Goal: Task Accomplishment & Management: Manage account settings

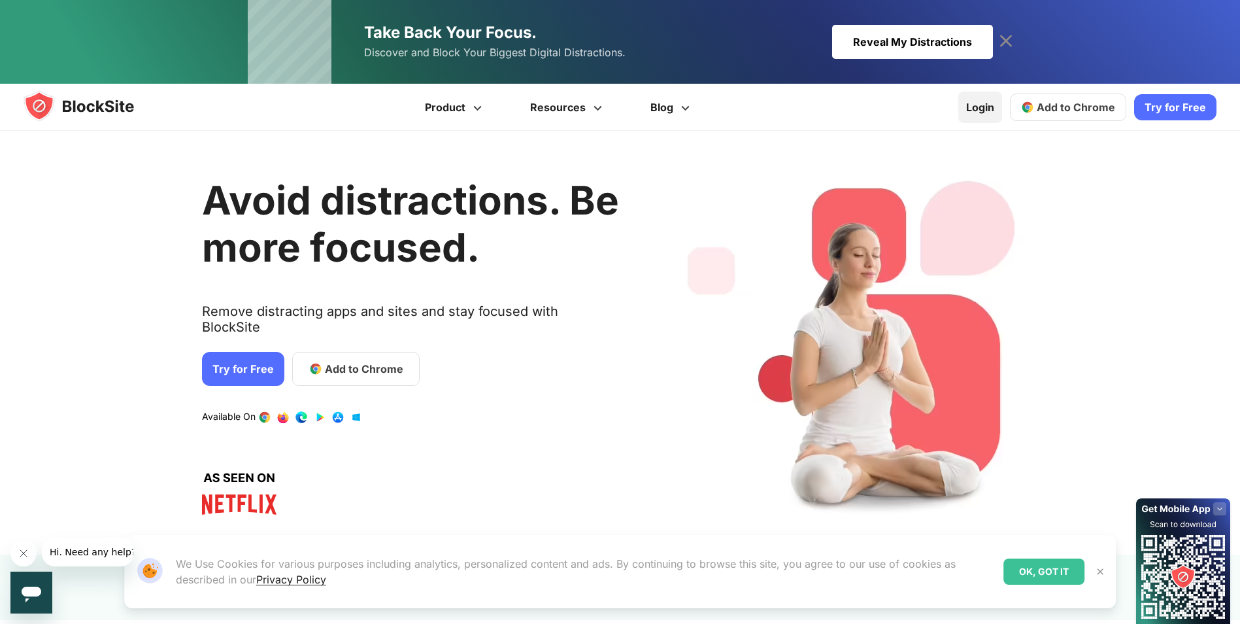
click at [978, 109] on link "Login" at bounding box center [980, 107] width 44 height 31
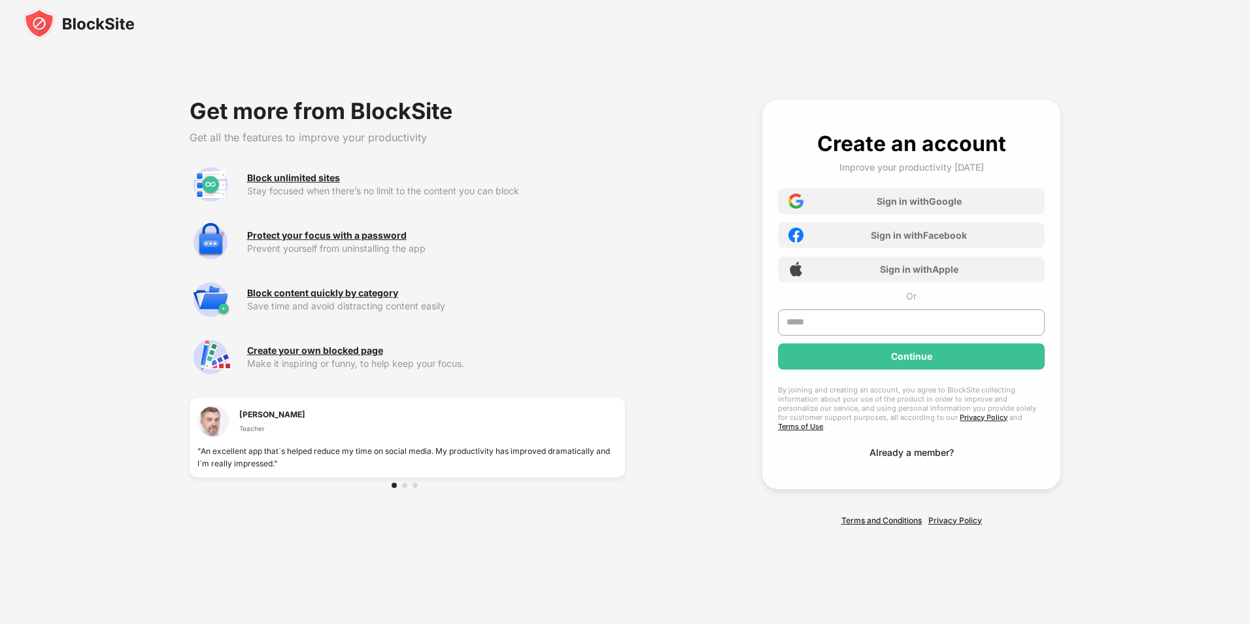
click at [909, 451] on div "Already a member?" at bounding box center [911, 451] width 84 height 11
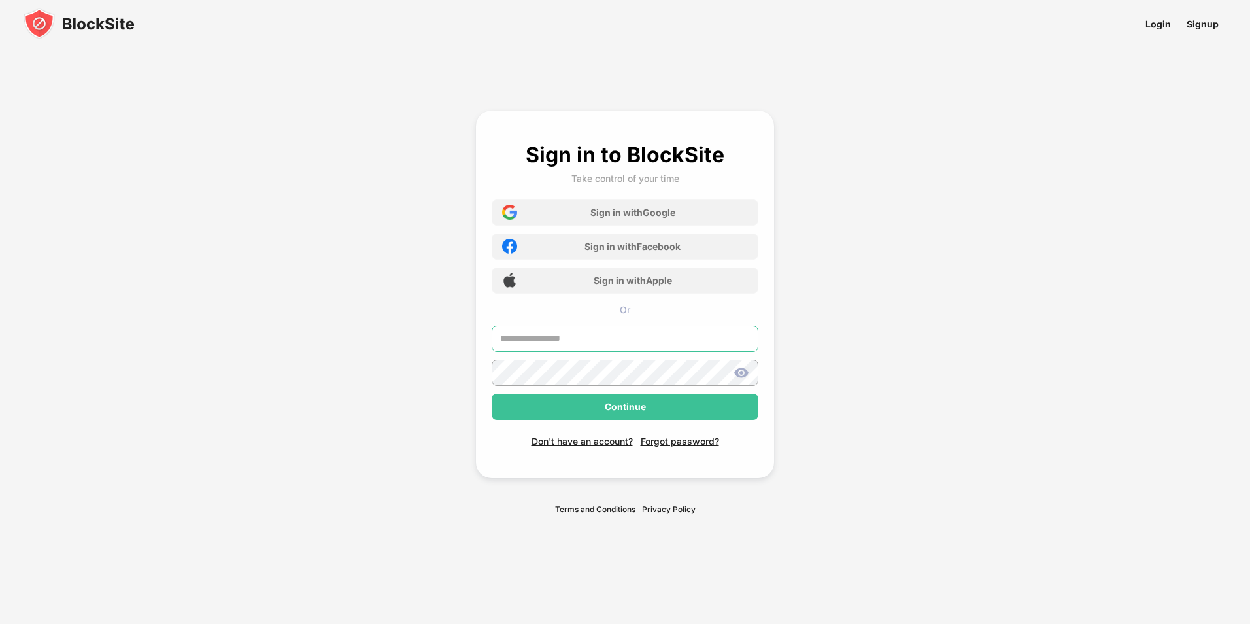
click at [562, 339] on input "text" at bounding box center [625, 339] width 267 height 26
type input "**********"
click at [740, 369] on img at bounding box center [741, 373] width 16 height 16
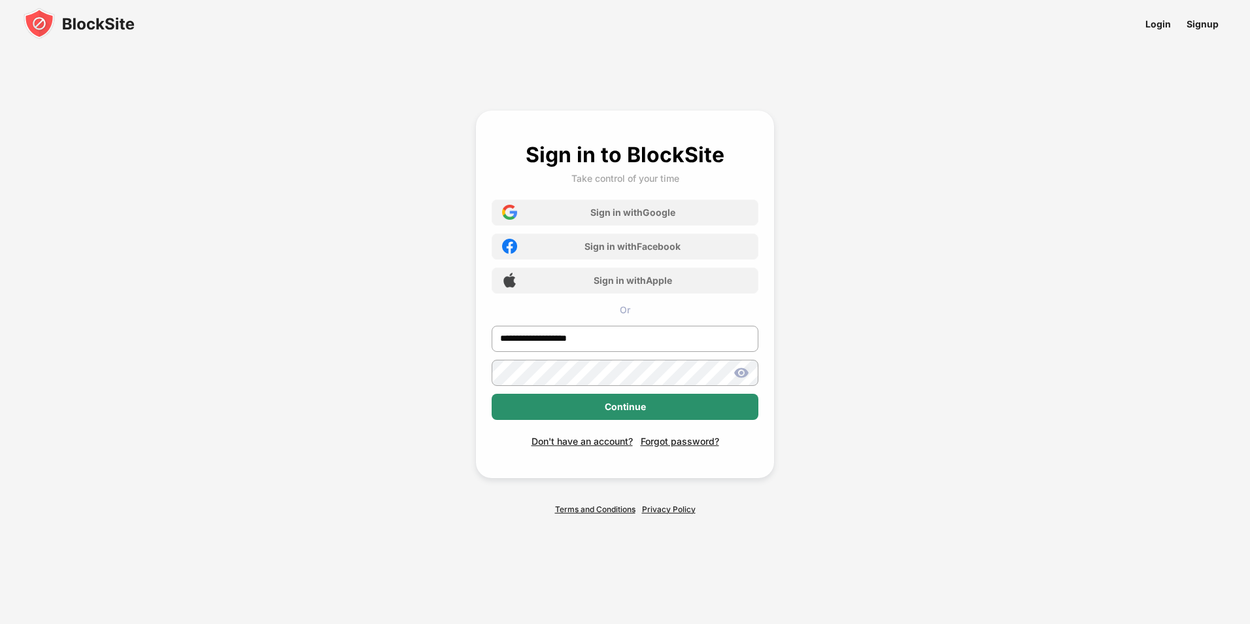
click at [632, 407] on div "Continue" at bounding box center [625, 406] width 41 height 10
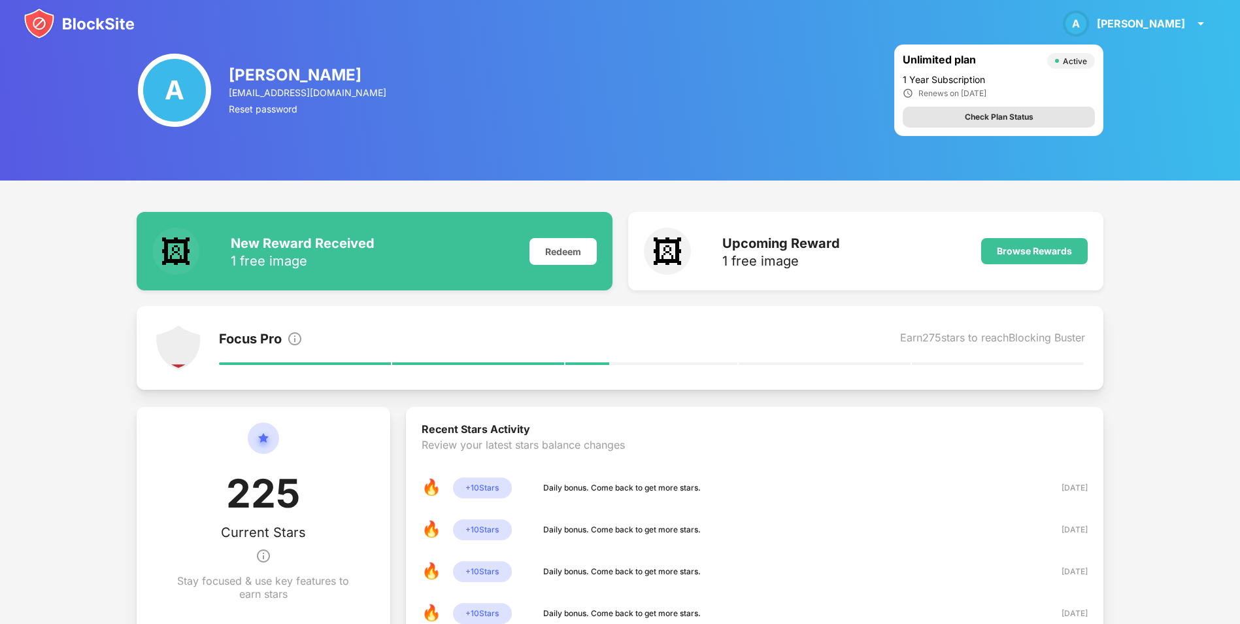
click at [1020, 120] on div "Check Plan Status" at bounding box center [999, 116] width 69 height 13
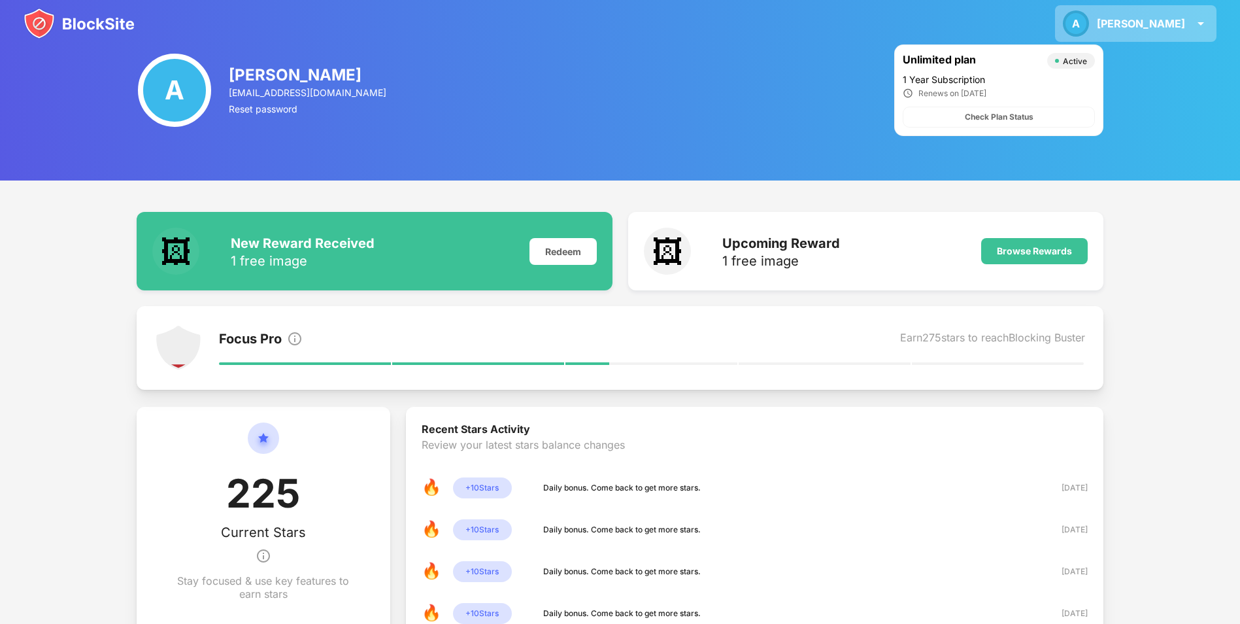
click at [1202, 18] on img at bounding box center [1201, 24] width 16 height 16
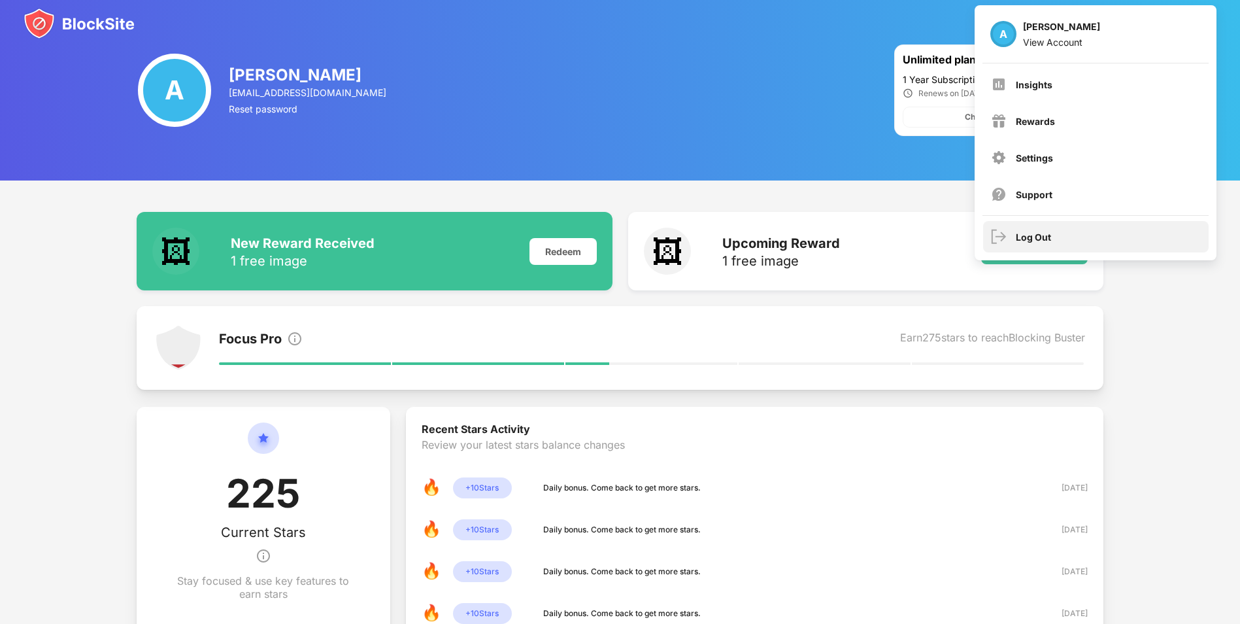
click at [1057, 235] on div "Log Out" at bounding box center [1095, 236] width 225 height 31
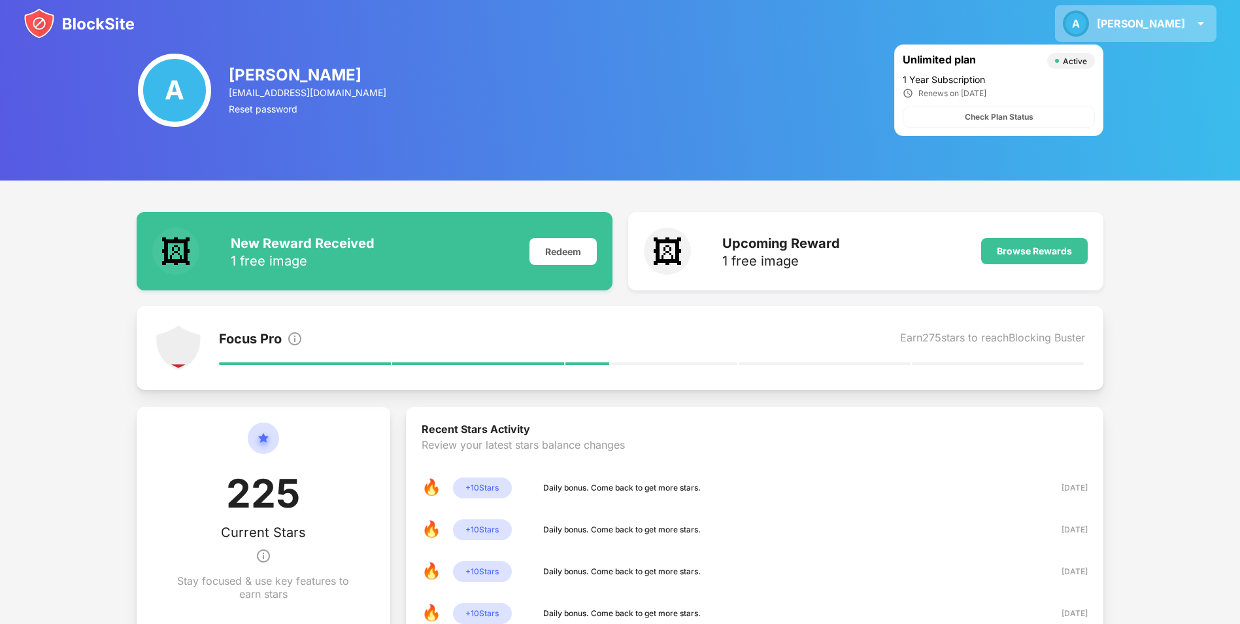
click at [1203, 20] on img at bounding box center [1201, 24] width 16 height 16
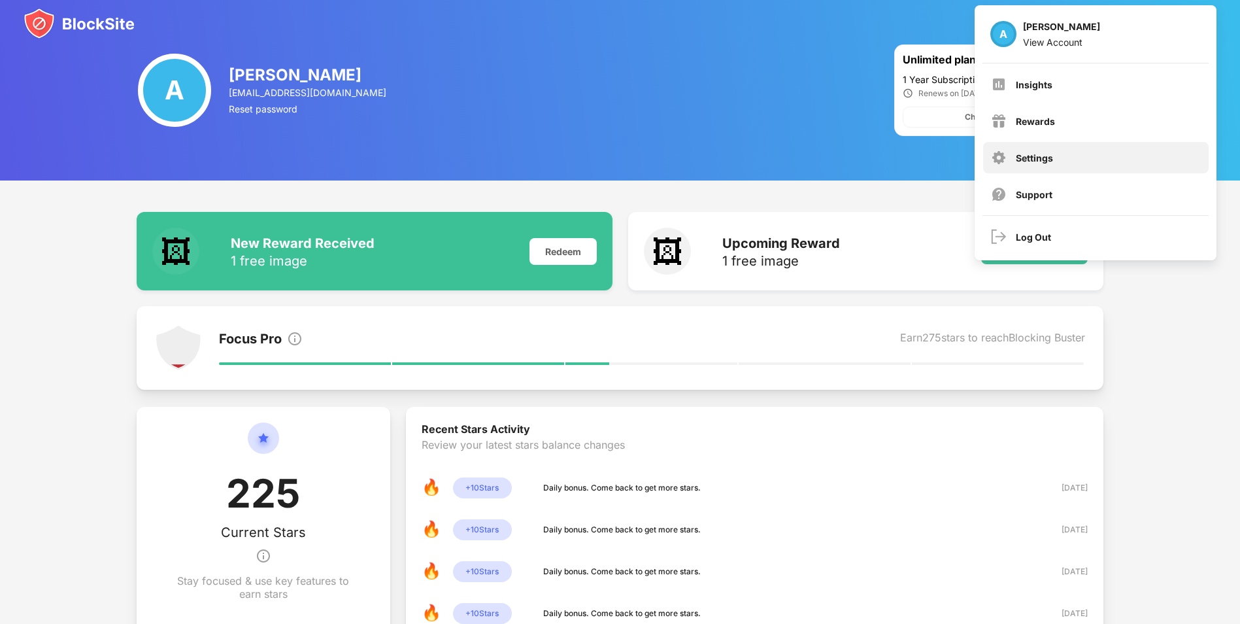
click at [1035, 161] on div "Settings" at bounding box center [1034, 157] width 37 height 11
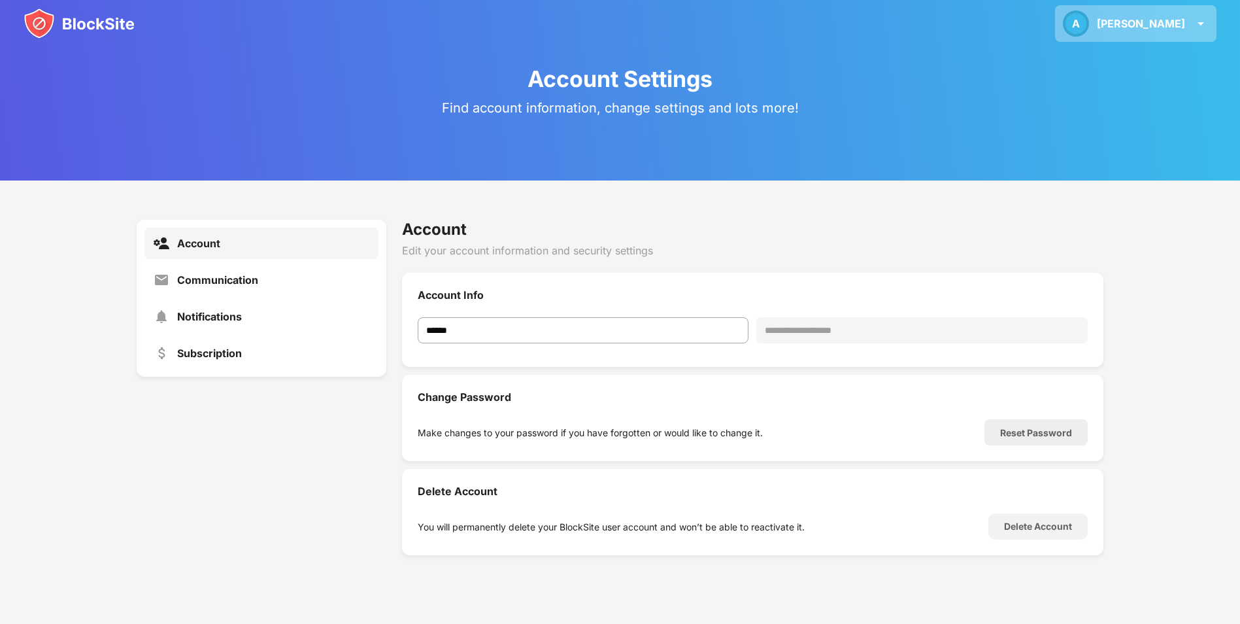
click at [1200, 24] on img at bounding box center [1201, 24] width 16 height 16
click at [205, 241] on div "Account" at bounding box center [198, 243] width 43 height 13
click at [1201, 21] on img at bounding box center [1201, 24] width 16 height 16
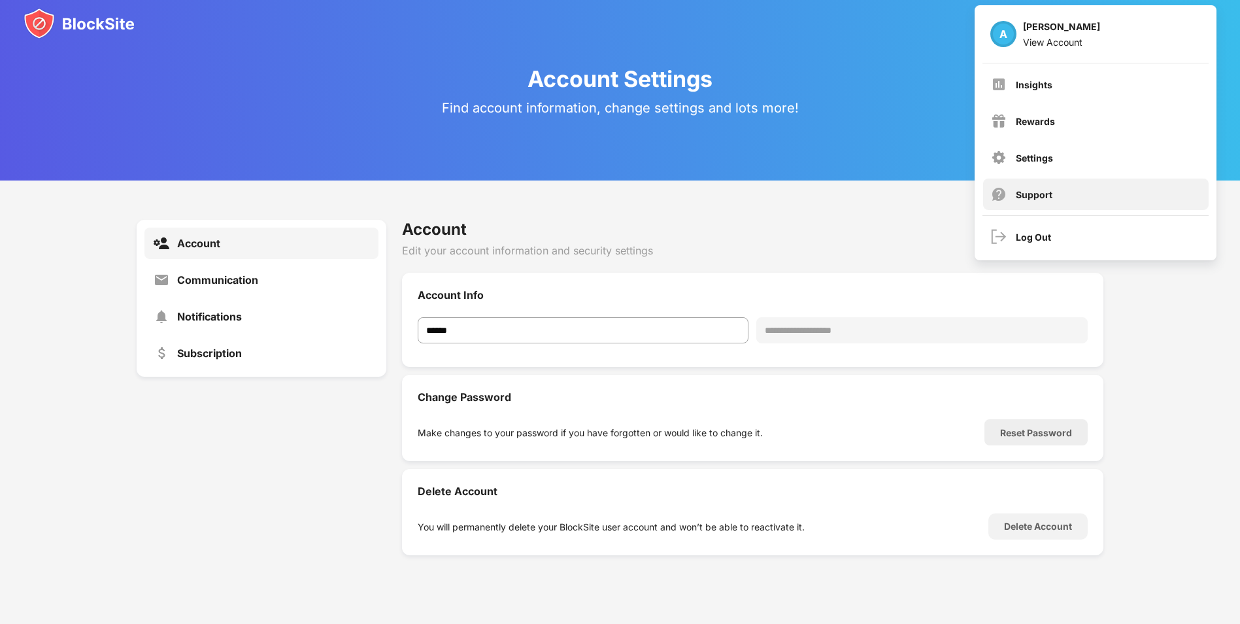
click at [1036, 192] on div "Support" at bounding box center [1034, 194] width 37 height 11
